Goal: Information Seeking & Learning: Learn about a topic

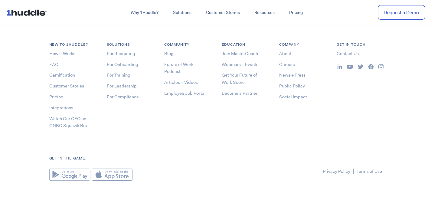
scroll to position [3232, 0]
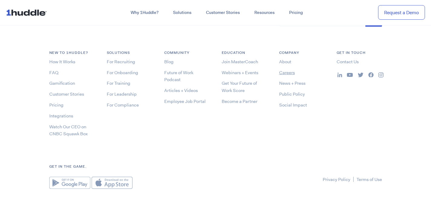
click at [283, 69] on link "Careers" at bounding box center [287, 72] width 16 height 6
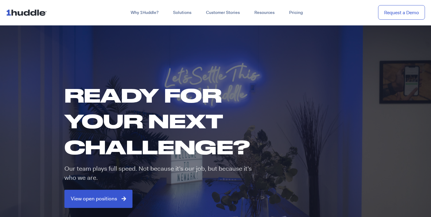
scroll to position [128, 0]
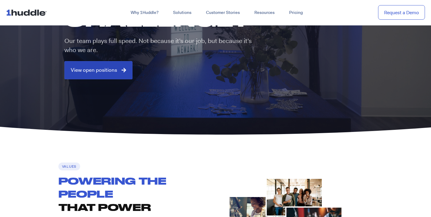
click at [88, 73] on span "View open positions" at bounding box center [94, 69] width 46 height 5
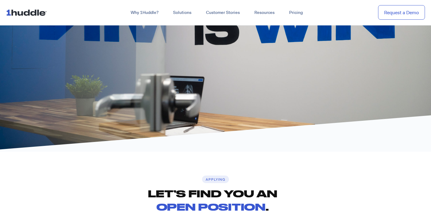
scroll to position [915, 0]
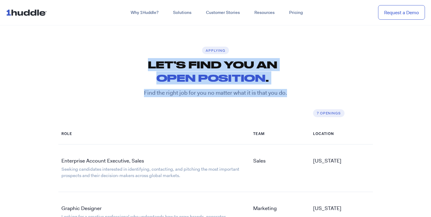
drag, startPoint x: 184, startPoint y: 66, endPoint x: 292, endPoint y: 98, distance: 111.9
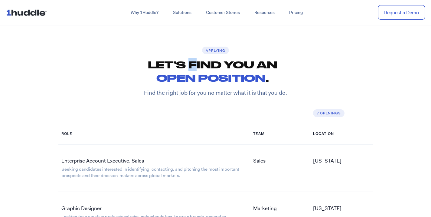
click at [192, 66] on h2 "Let’s find you an open position ." at bounding box center [212, 71] width 308 height 26
click at [145, 58] on h2 "Let’s find you an open position ." at bounding box center [212, 71] width 308 height 26
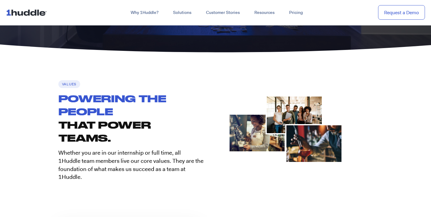
scroll to position [0, 0]
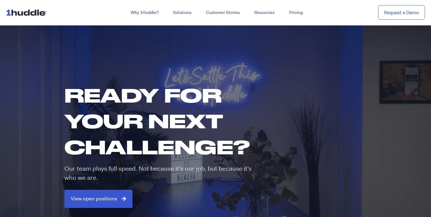
click at [27, 11] on img at bounding box center [27, 12] width 43 height 11
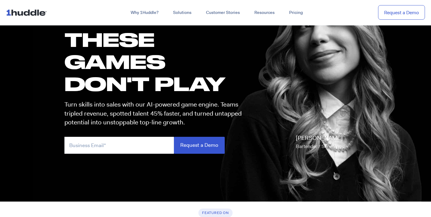
scroll to position [258, 0]
